Goal: Information Seeking & Learning: Check status

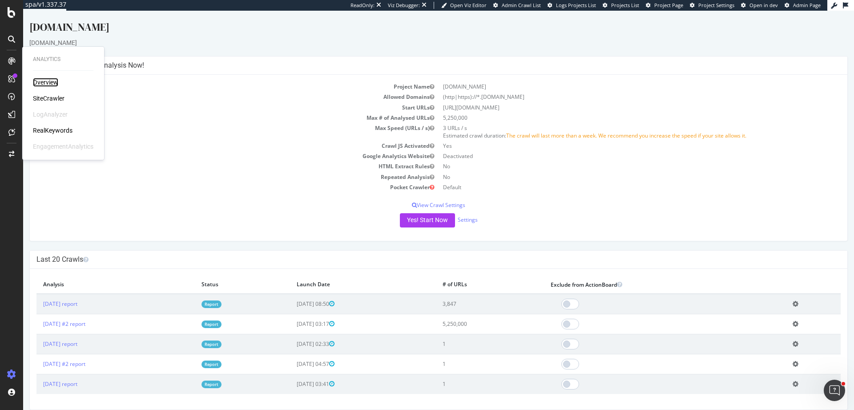
click at [39, 82] on div "Overview" at bounding box center [45, 82] width 25 height 9
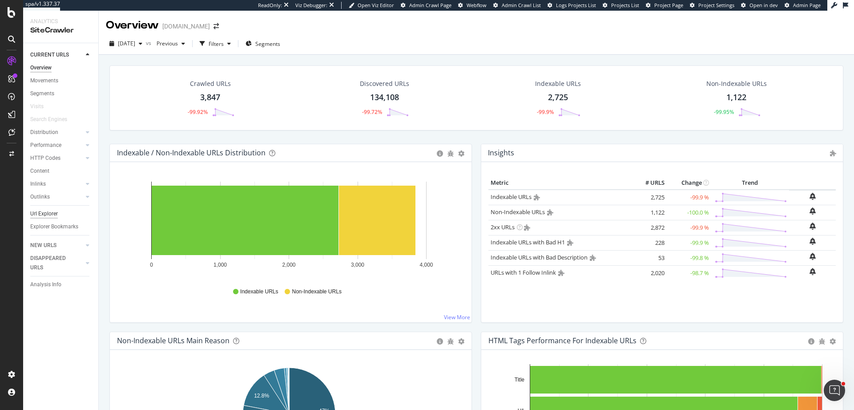
click at [32, 216] on div "Url Explorer" at bounding box center [44, 213] width 28 height 9
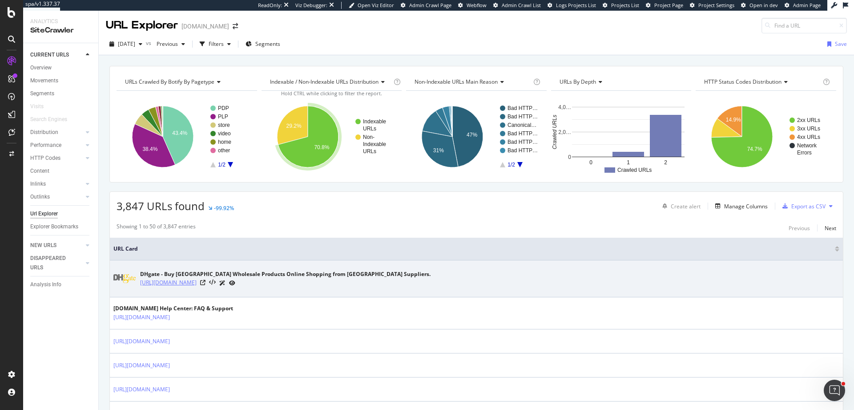
click at [173, 279] on link "https://www.dhgate.com/" at bounding box center [168, 282] width 56 height 9
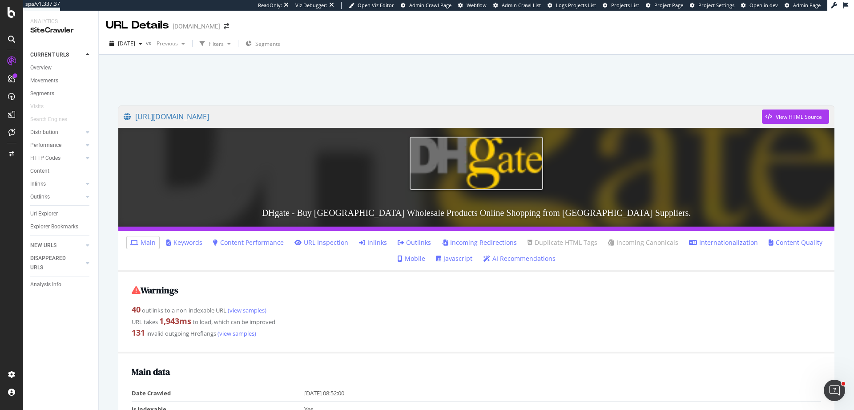
click at [409, 209] on h3 "DHgate - Buy [GEOGRAPHIC_DATA] Wholesale Products Online Shopping from [GEOGRAP…" at bounding box center [476, 213] width 716 height 28
click at [428, 172] on img at bounding box center [476, 163] width 133 height 53
click at [357, 246] on li "Inlinks" at bounding box center [372, 242] width 35 height 12
click at [341, 243] on link "URL Inspection" at bounding box center [321, 242] width 54 height 9
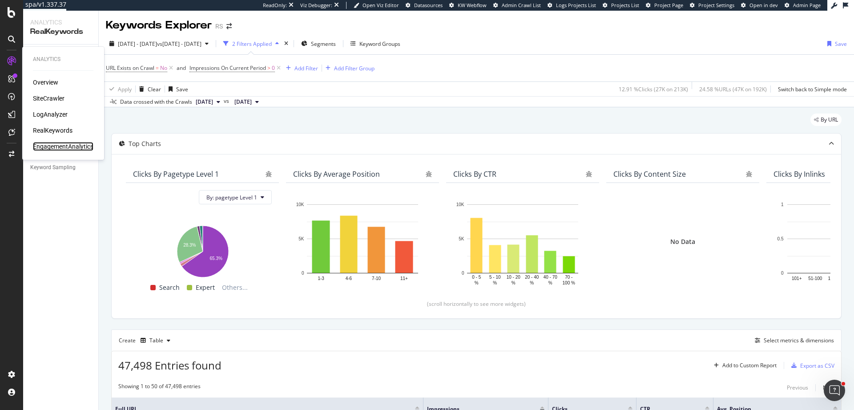
click at [49, 144] on div "EngagementAnalytics" at bounding box center [63, 146] width 60 height 9
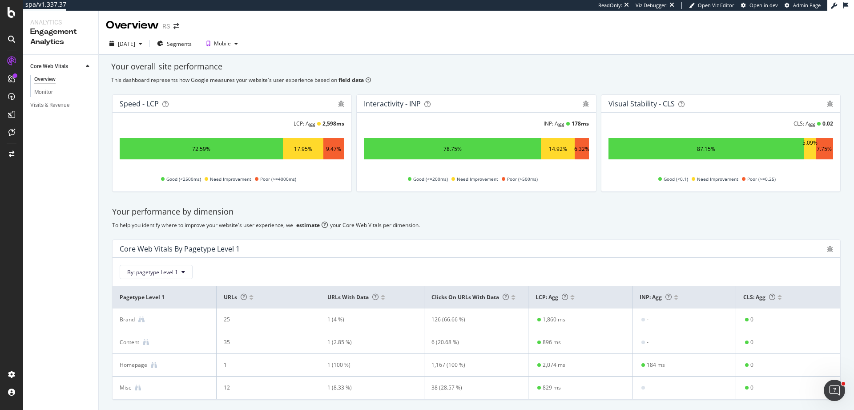
click at [58, 100] on div "Visits & Revenue" at bounding box center [64, 105] width 68 height 13
click at [60, 104] on div "Visits & Revenue" at bounding box center [49, 105] width 39 height 9
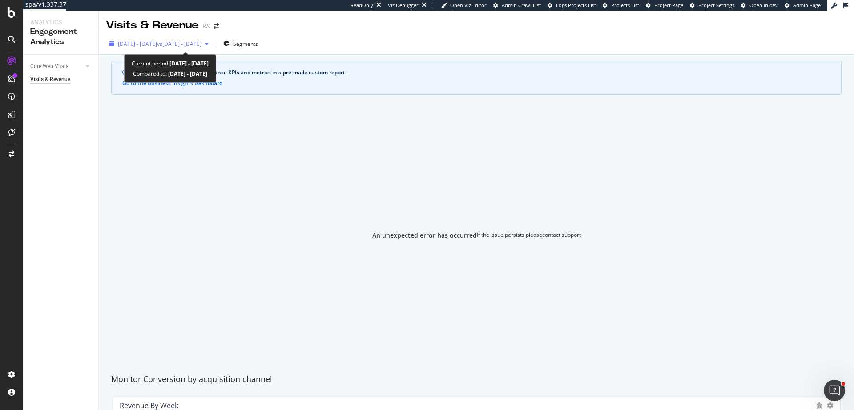
click at [157, 42] on span "2025 Aug. 23rd - Sep. 19th" at bounding box center [137, 44] width 39 height 8
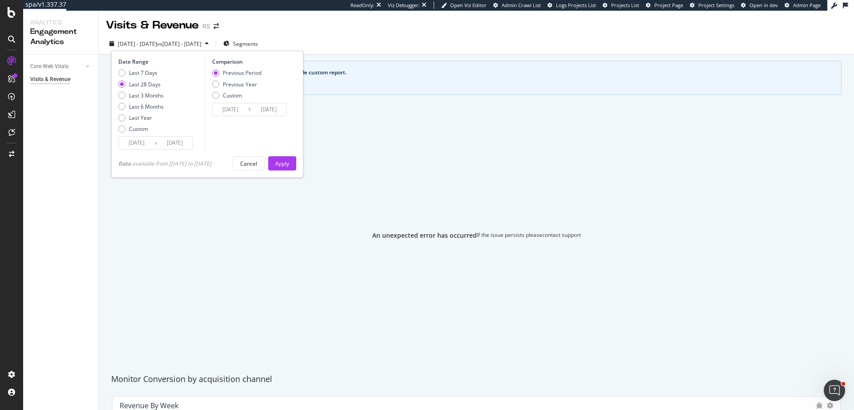
click at [142, 66] on div "Date Range Last 7 Days Last 28 Days Last 3 Months Last 6 Months Last Year Custo…" at bounding box center [160, 104] width 85 height 92
click at [137, 72] on div "Last 7 Days" at bounding box center [143, 73] width 28 height 8
type input "2025/09/13"
type input "2025/09/06"
type input "2025/09/12"
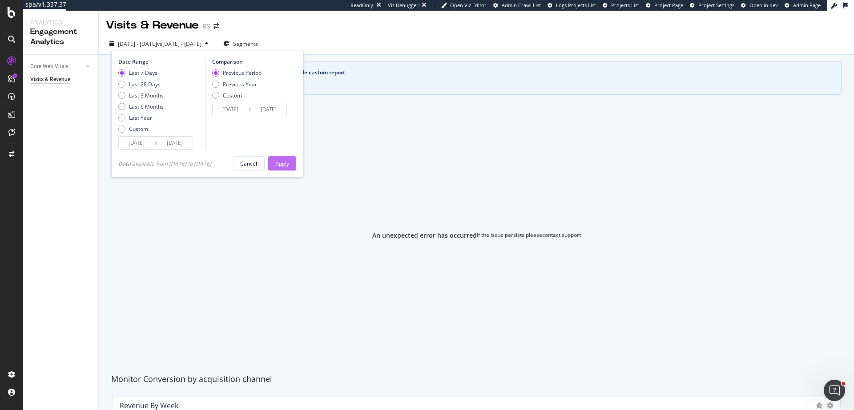
click at [289, 161] on div "Apply" at bounding box center [282, 164] width 14 height 8
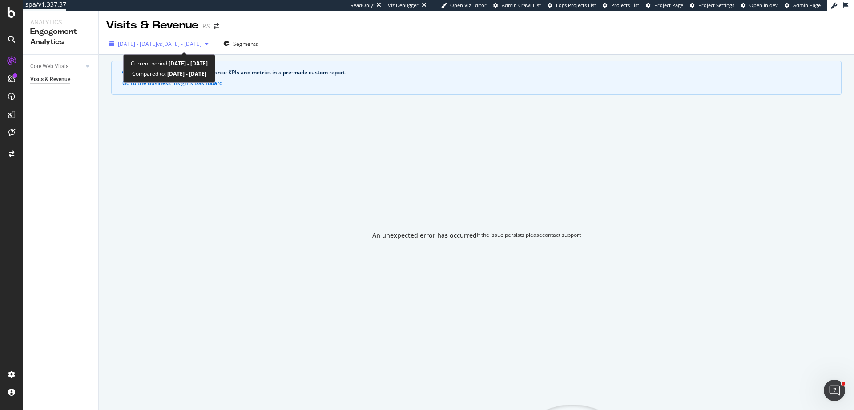
click at [141, 48] on div "2025 Sep. 13th - Sep. 19th vs 2025 Sep. 6th - Sep. 12th" at bounding box center [159, 43] width 106 height 13
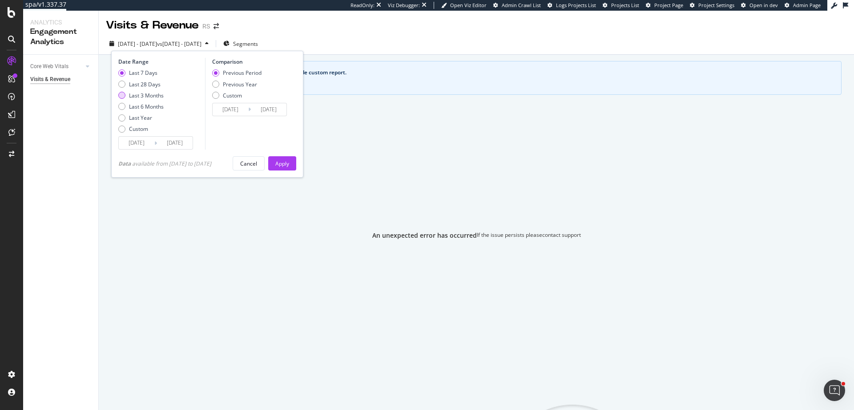
click at [148, 92] on div "Last 3 Months" at bounding box center [146, 96] width 35 height 8
type input "2025/06/20"
type input "2025/03/20"
type input "2025/06/19"
click at [280, 157] on div "Apply" at bounding box center [282, 163] width 14 height 13
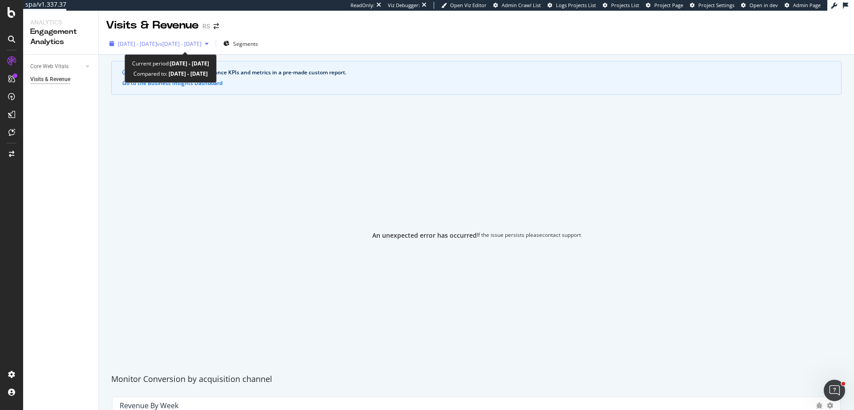
click at [139, 46] on span "2025 Jun. 20th - Sep. 19th" at bounding box center [137, 44] width 39 height 8
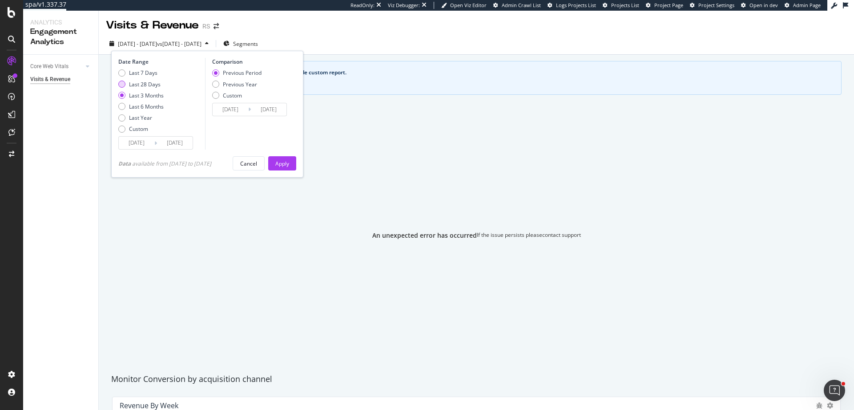
click at [151, 84] on div "Last 28 Days" at bounding box center [145, 85] width 32 height 8
type input "2025/08/23"
type input "[DATE]"
type input "2025/08/22"
click at [277, 164] on button "Apply" at bounding box center [282, 163] width 28 height 14
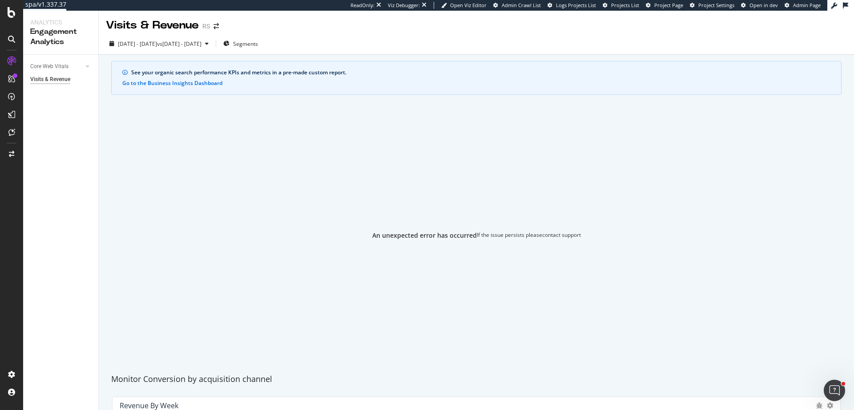
click at [258, 161] on div "An unexpected error has occurred If the issue persists please contact support" at bounding box center [476, 235] width 729 height 253
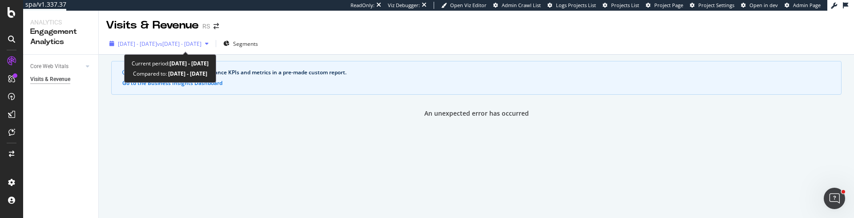
click at [152, 38] on div "2025 Aug. 23rd - Sep. 19th vs 2025 Jul. 26th - Aug. 22nd" at bounding box center [159, 43] width 106 height 13
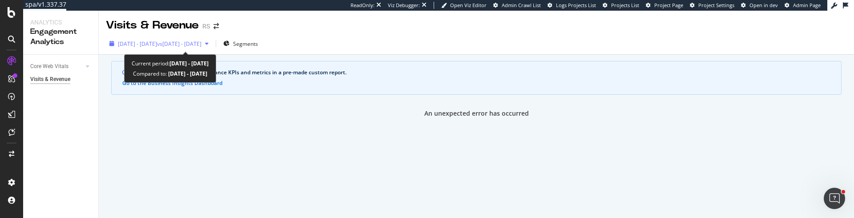
click at [149, 45] on span "2025 Aug. 23rd - Sep. 19th" at bounding box center [137, 44] width 39 height 8
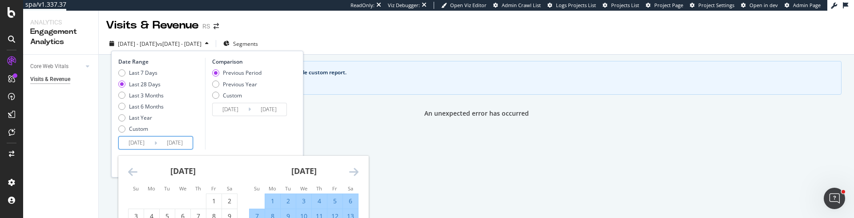
click at [138, 146] on input "2025/08/23" at bounding box center [137, 143] width 36 height 12
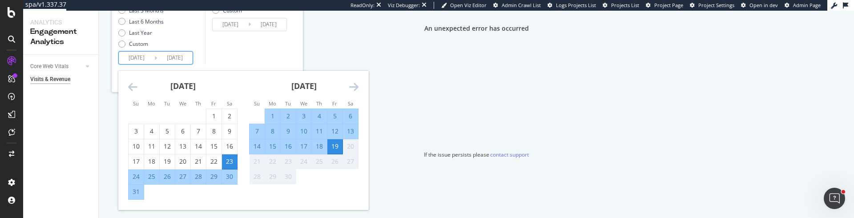
scroll to position [87, 0]
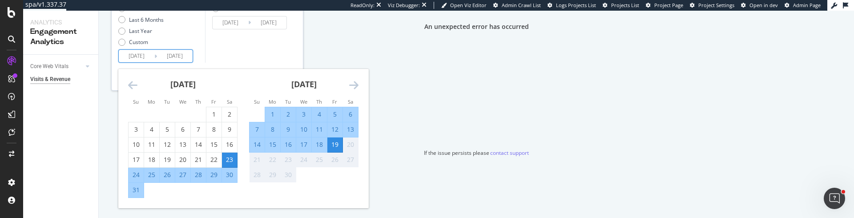
click at [135, 87] on icon "Move backward to switch to the previous month." at bounding box center [132, 85] width 9 height 11
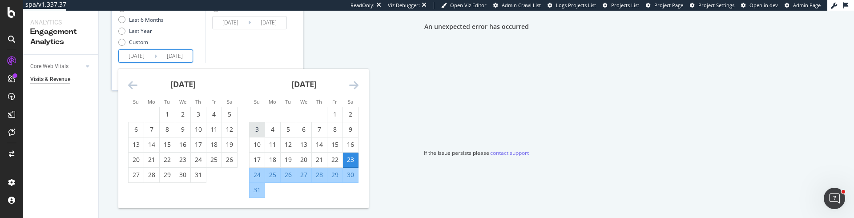
click at [260, 129] on div "3" at bounding box center [257, 129] width 15 height 9
type input "[DATE]"
type input "2025/06/16"
type input "2025/08/02"
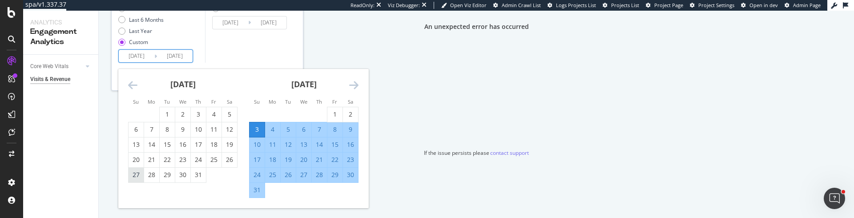
click at [137, 173] on div "27" at bounding box center [136, 174] width 15 height 9
type input "[DATE]"
type input "2025/06/02"
type input "[DATE]"
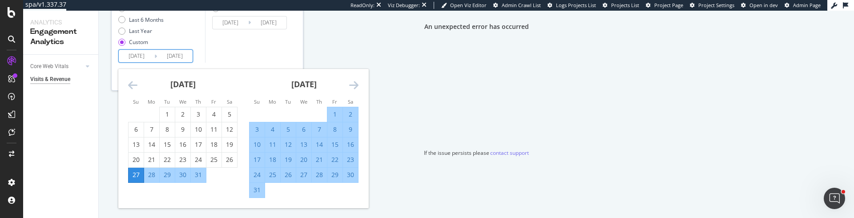
click at [258, 130] on div "3" at bounding box center [257, 129] width 15 height 9
type input "[DATE]"
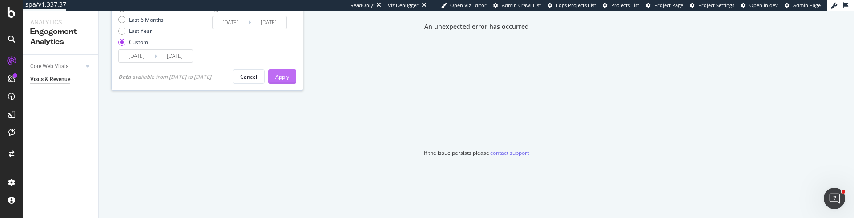
click at [289, 79] on div "Apply" at bounding box center [282, 77] width 14 height 8
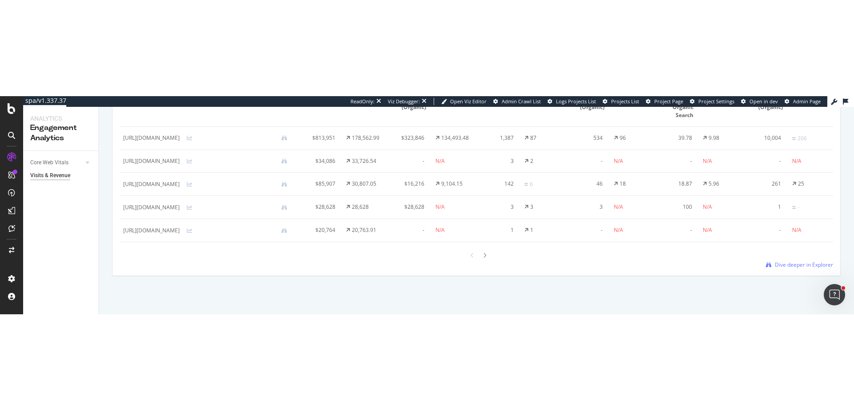
scroll to position [667, 0]
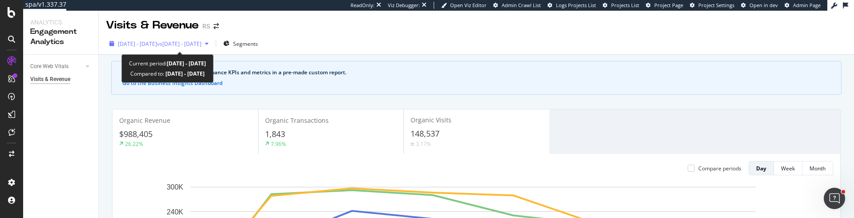
click at [156, 48] on div "[DATE] - [DATE] vs [DATE] - [DATE]" at bounding box center [159, 43] width 106 height 13
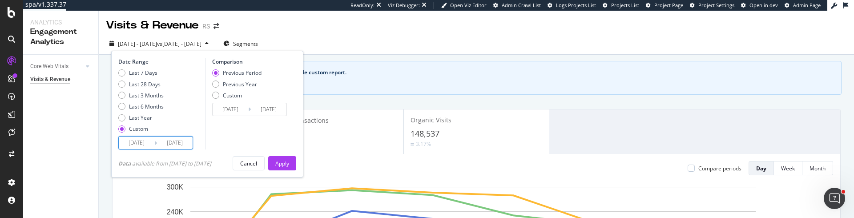
click at [138, 144] on input "[DATE]" at bounding box center [137, 143] width 36 height 12
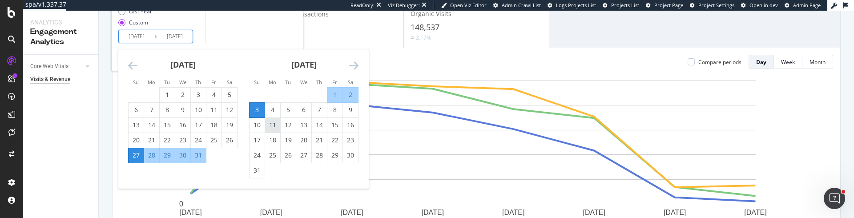
scroll to position [107, 0]
click at [286, 109] on div "5" at bounding box center [288, 109] width 15 height 9
type input "[DATE]"
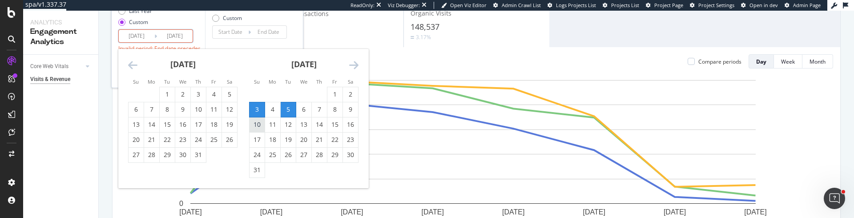
click at [259, 125] on div "10" at bounding box center [257, 124] width 15 height 9
type input "[DATE]"
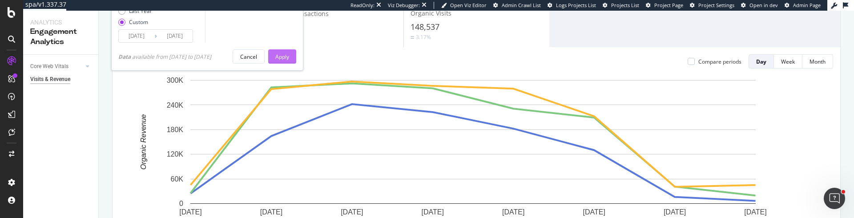
click at [278, 61] on button "Apply" at bounding box center [282, 56] width 28 height 14
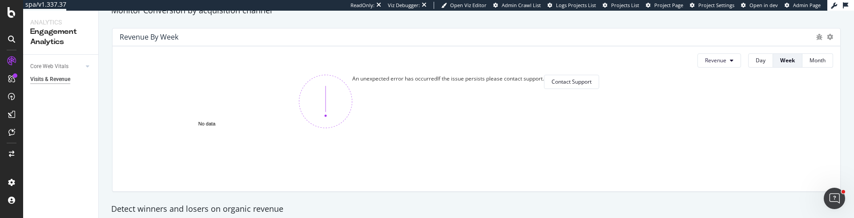
scroll to position [367, 0]
click at [502, 120] on div "An unexpected error has occurred If the issue persists please contact support. …" at bounding box center [566, 102] width 534 height 53
